Goal: Transaction & Acquisition: Purchase product/service

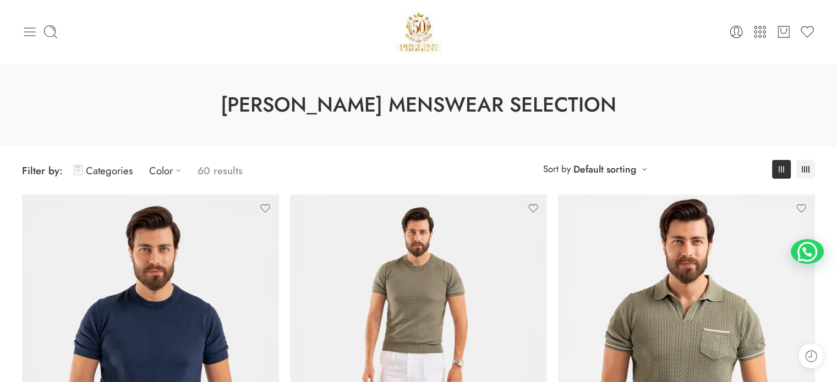
click at [31, 30] on icon at bounding box center [29, 31] width 15 height 15
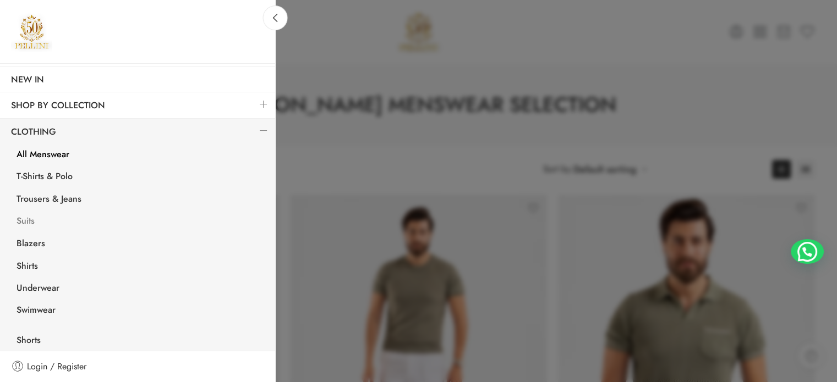
scroll to position [165, 0]
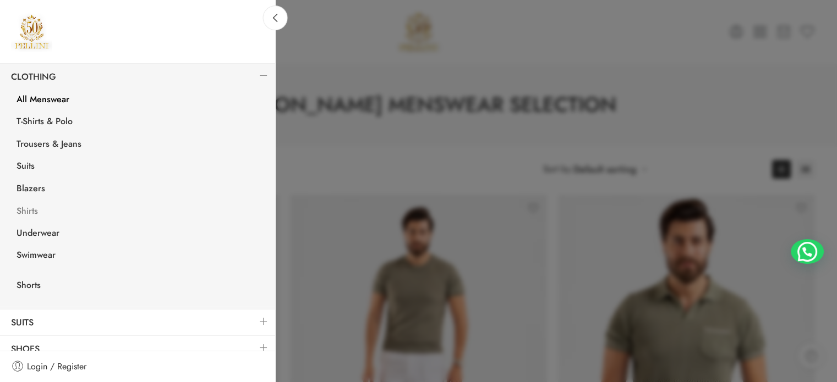
click at [29, 211] on link "Shirts" at bounding box center [141, 212] width 270 height 23
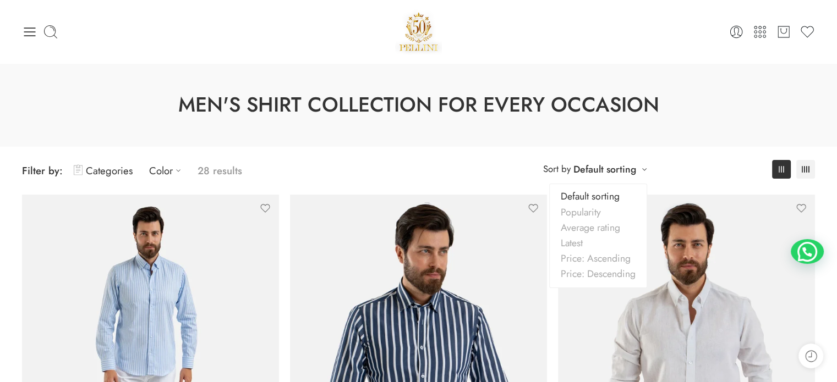
click at [643, 163] on div "**********" at bounding box center [594, 169] width 115 height 18
click at [618, 257] on link "Price: Ascending" at bounding box center [598, 258] width 97 height 15
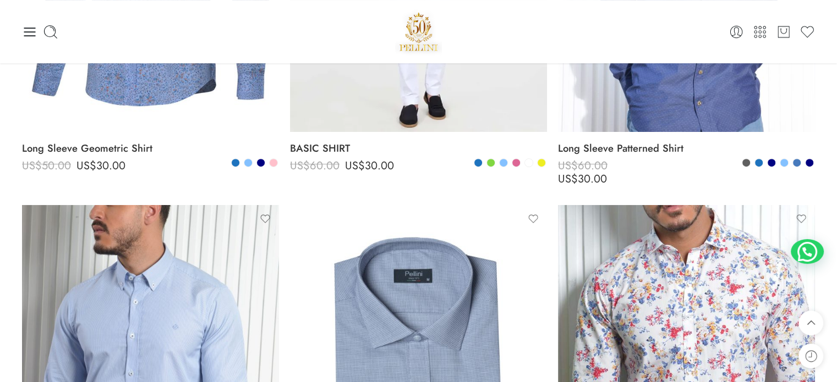
scroll to position [399, 0]
